Goal: Task Accomplishment & Management: Use online tool/utility

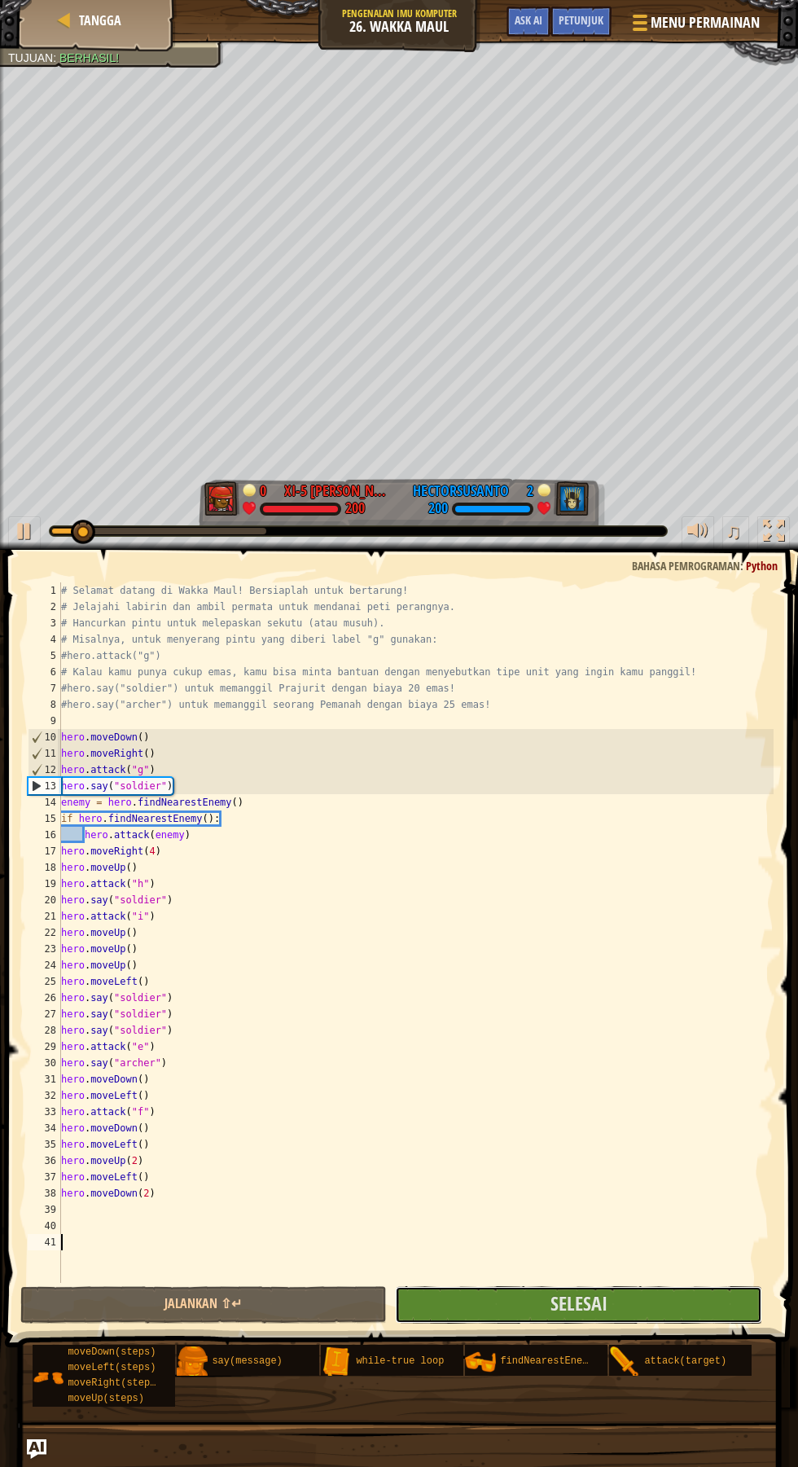
click at [602, 1305] on span "Selesai" at bounding box center [578, 1303] width 57 height 26
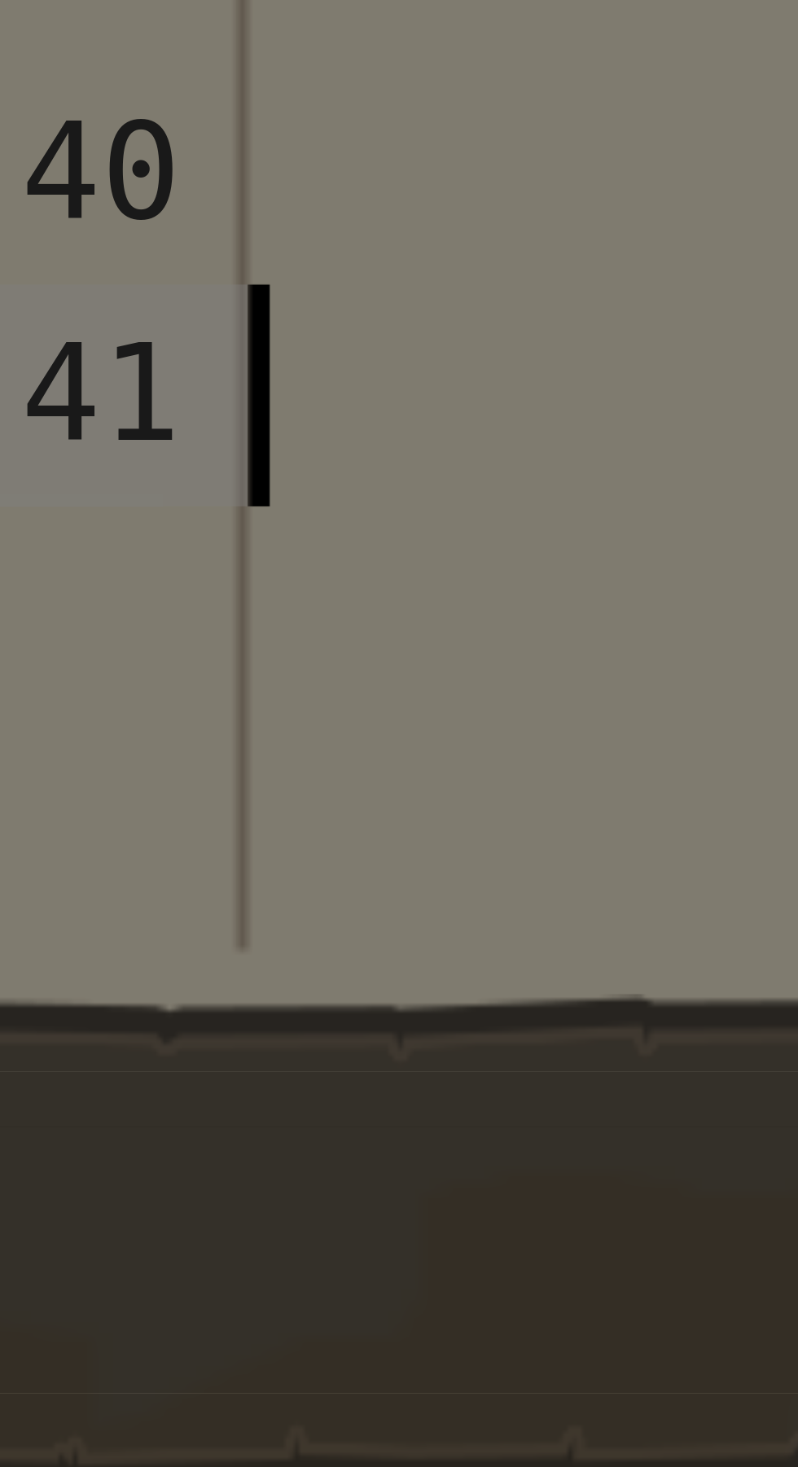
scroll to position [7, 0]
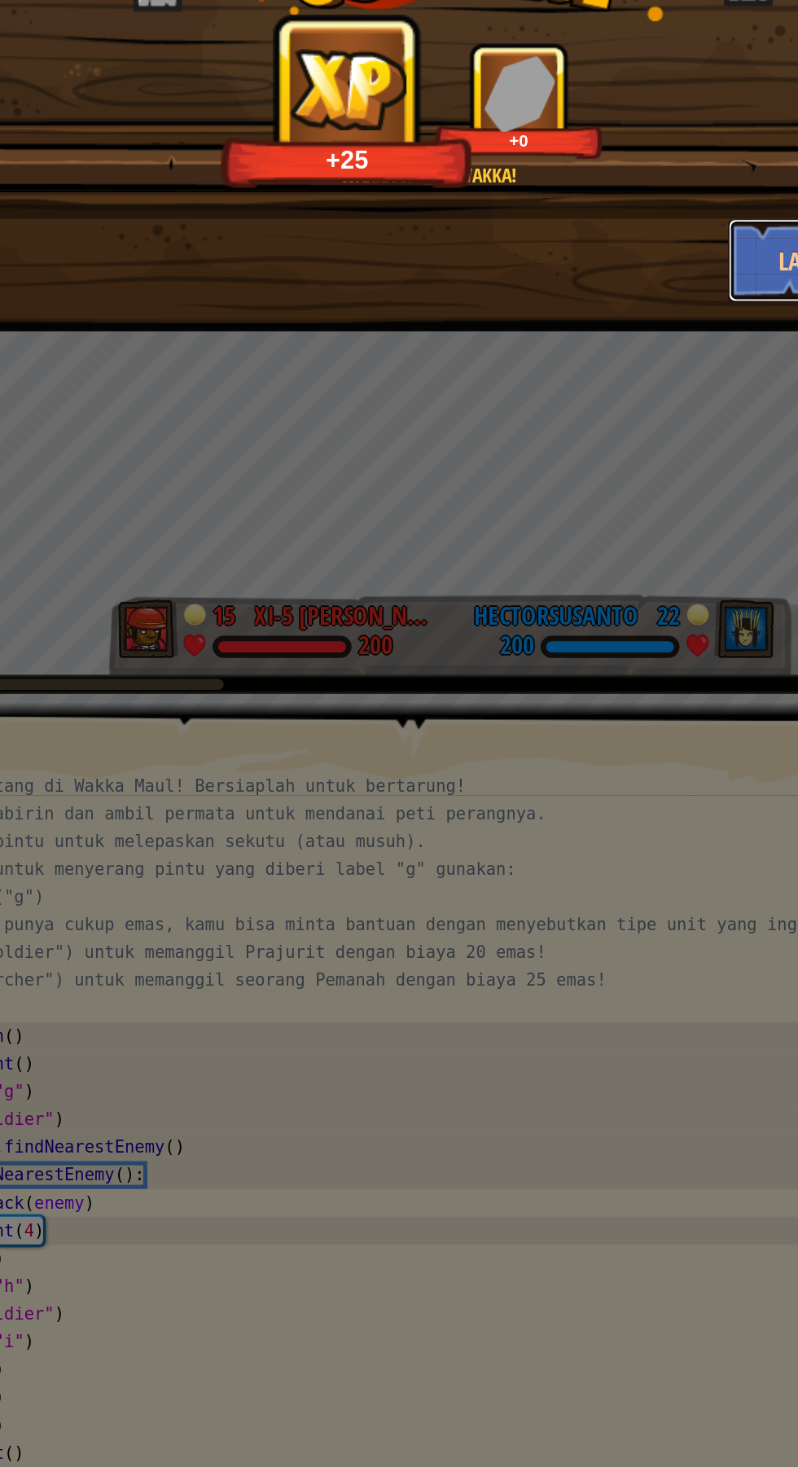
click at [576, 275] on button "Lanjutkan" at bounding box center [625, 282] width 126 height 49
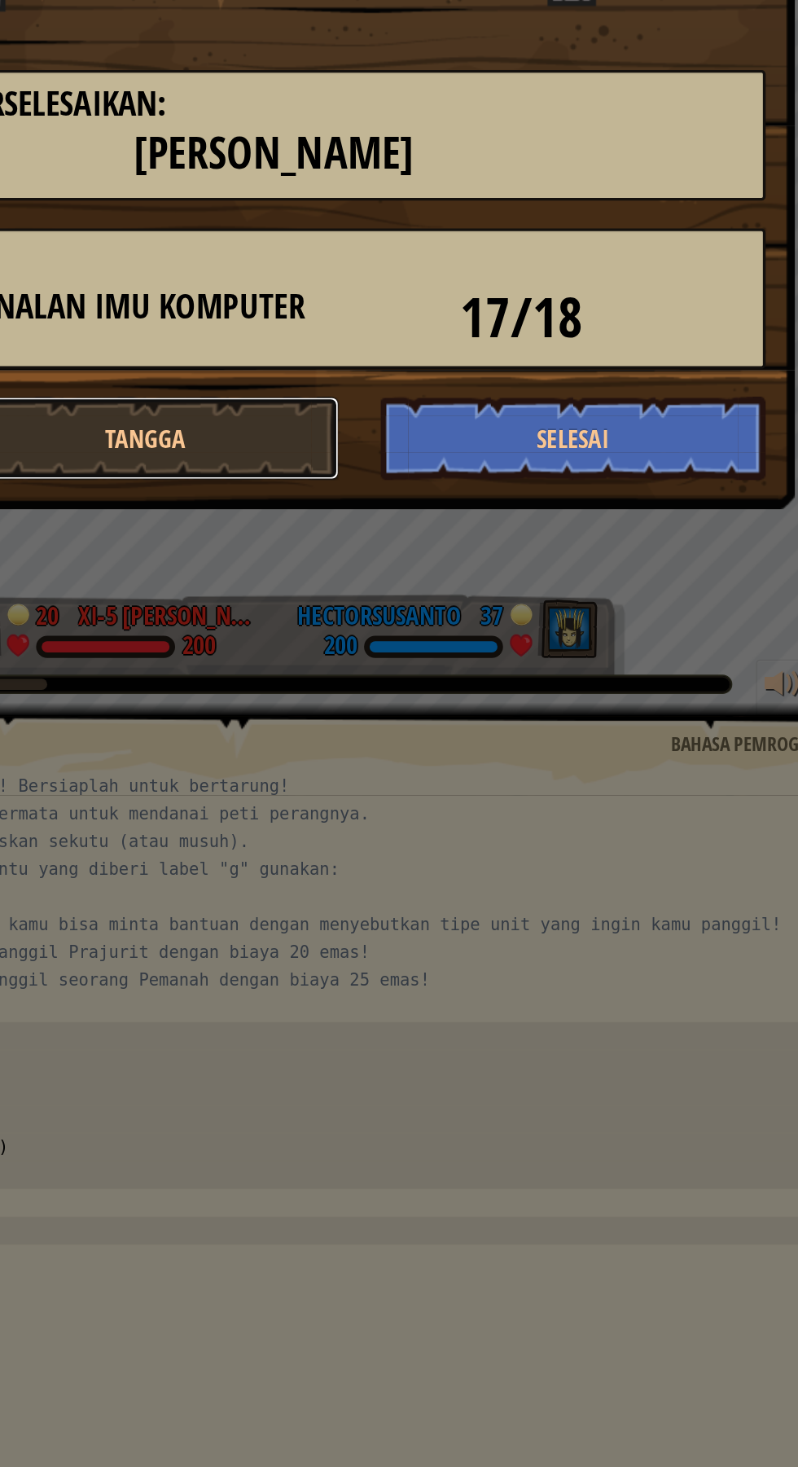
click at [391, 390] on button "Tangga" at bounding box center [324, 386] width 226 height 49
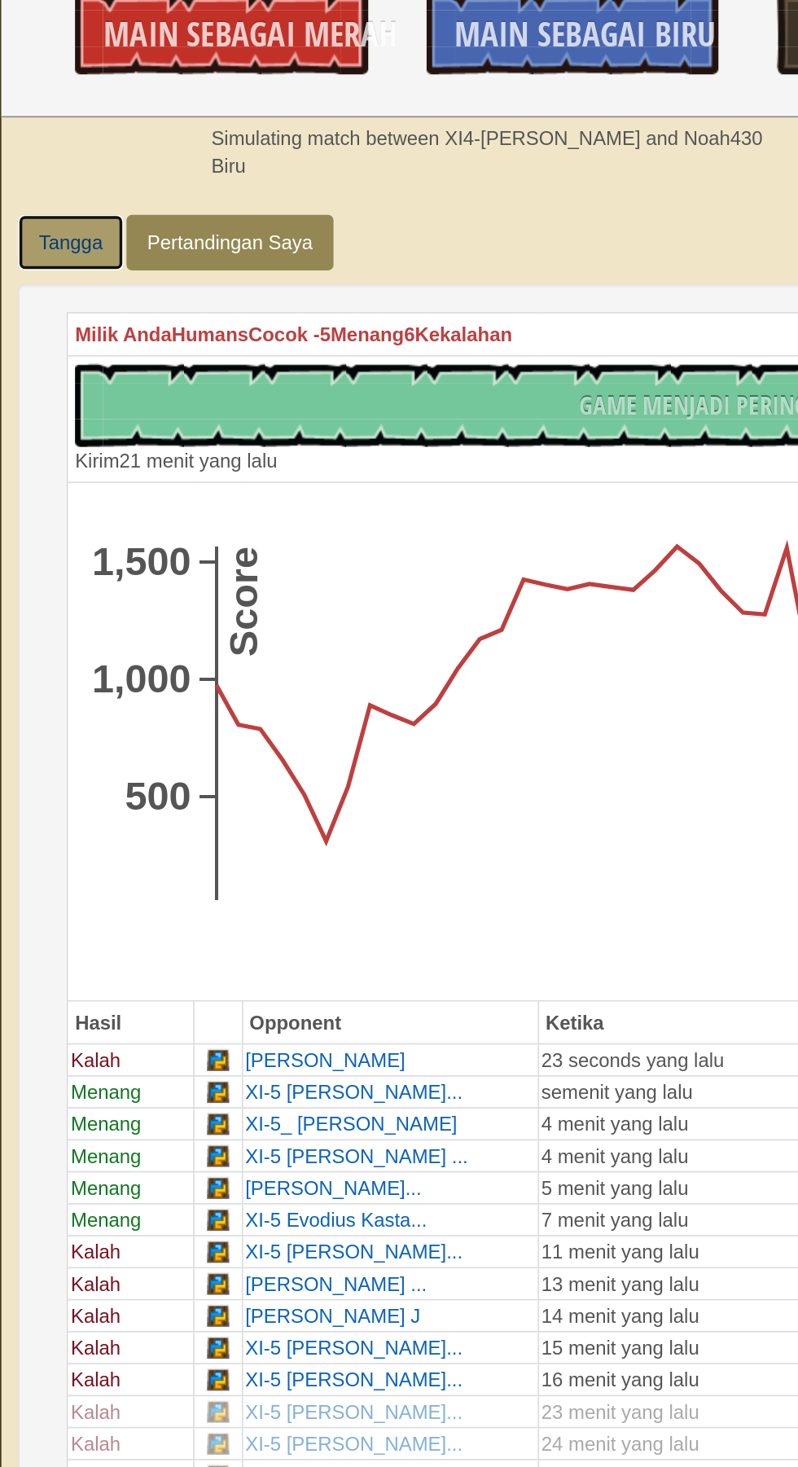
click at [41, 491] on link "Tangga" at bounding box center [42, 486] width 62 height 33
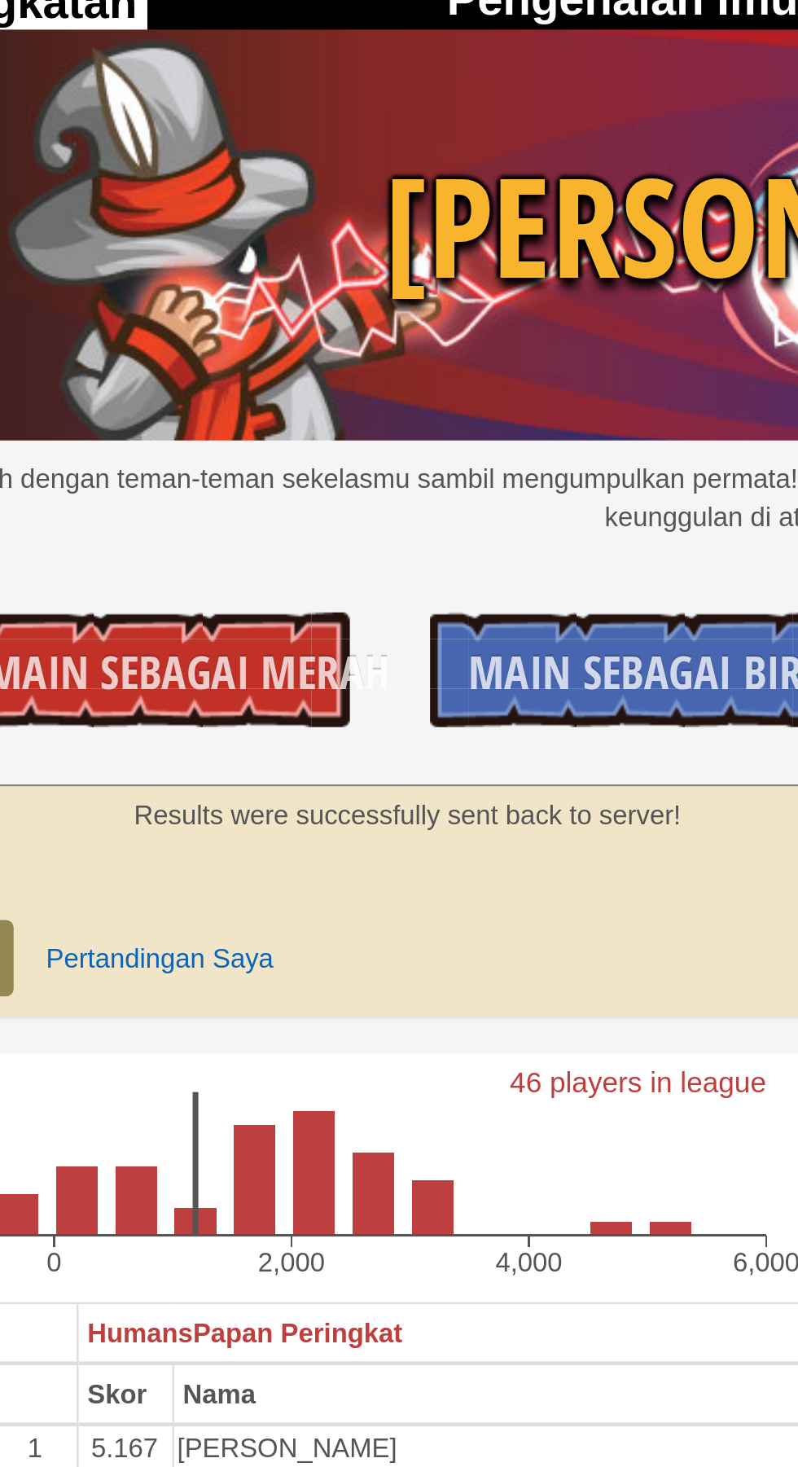
click at [148, 362] on span "Main Sebagai Merah" at bounding box center [146, 364] width 173 height 26
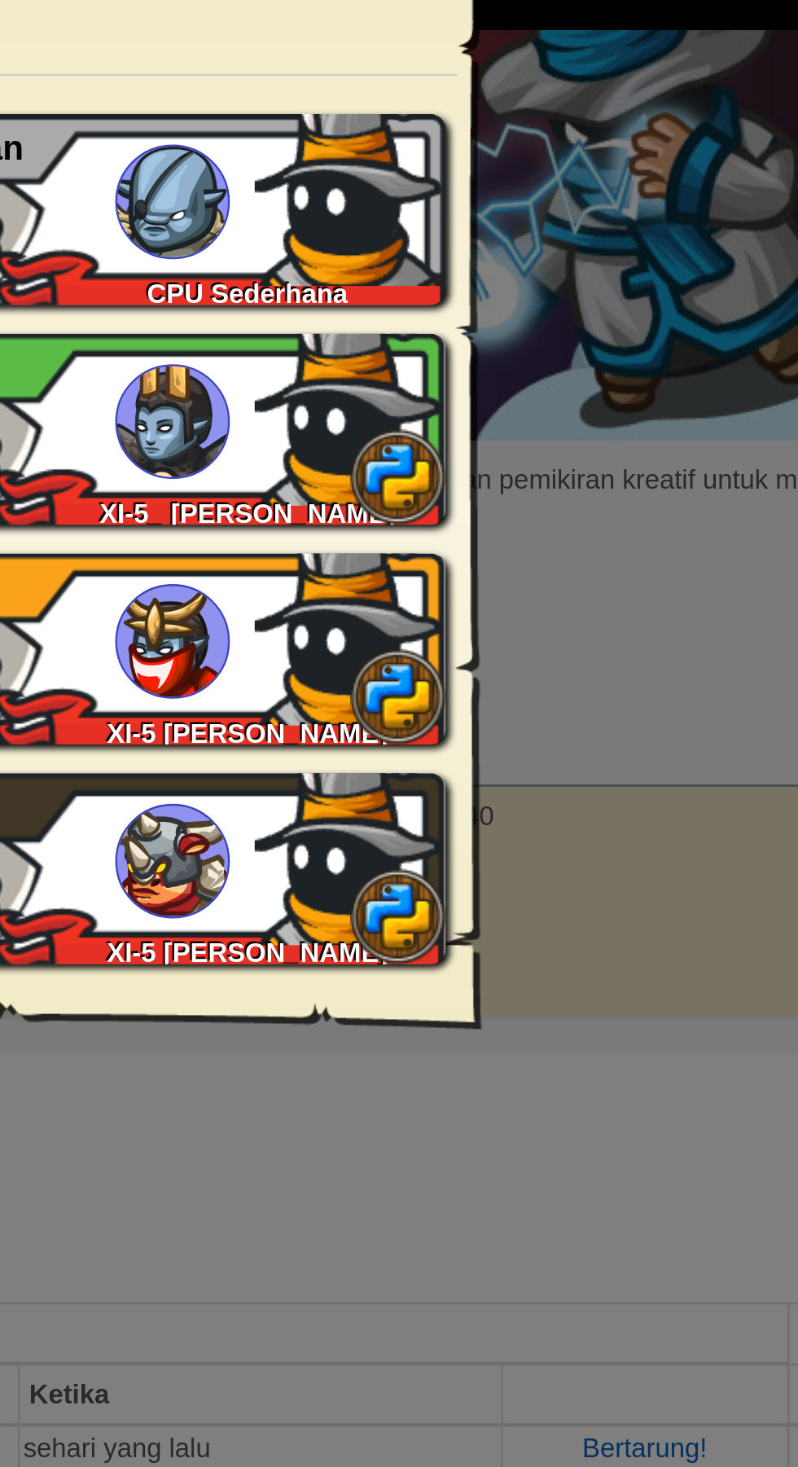
click at [547, 376] on div "16991+gplus XI-5 [PERSON_NAME] Liemantara Sedang" at bounding box center [396, 354] width 441 height 81
